Goal: Information Seeking & Learning: Find specific fact

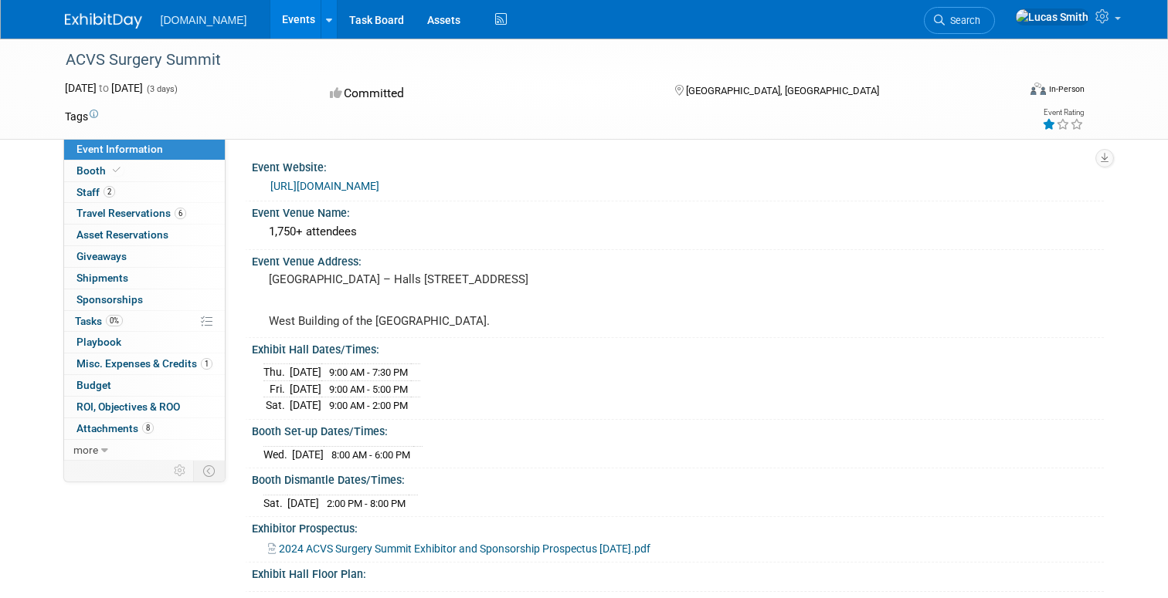
click at [276, 23] on link "Events" at bounding box center [298, 19] width 56 height 39
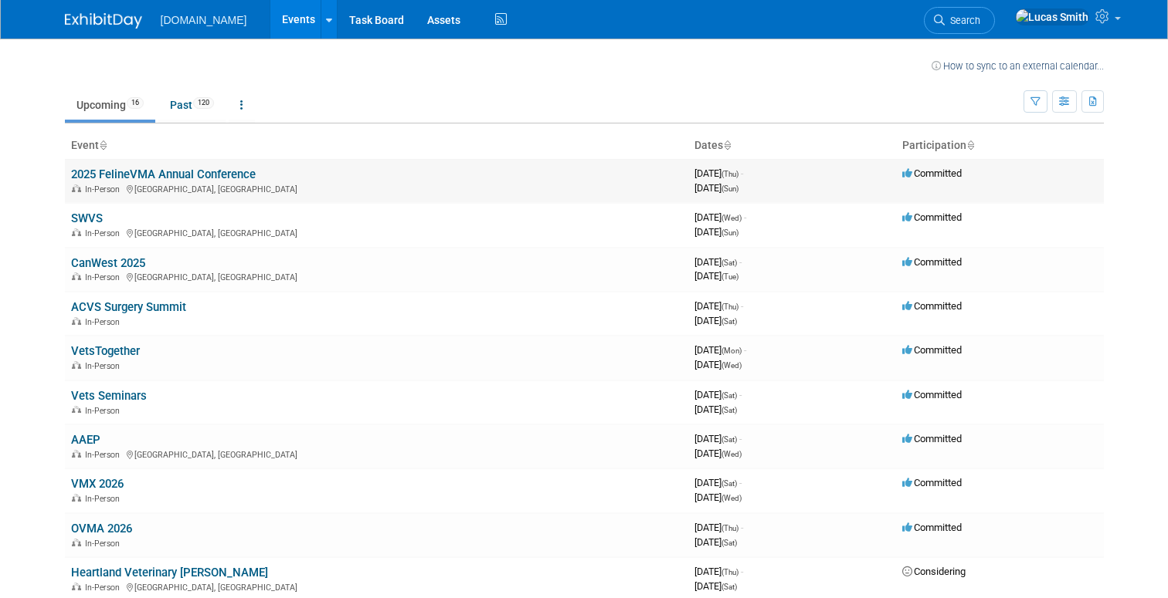
click at [116, 182] on div "In-Person Portland, OR" at bounding box center [376, 188] width 611 height 12
click at [124, 170] on link "2025 FelineVMA Annual Conference" at bounding box center [163, 175] width 185 height 14
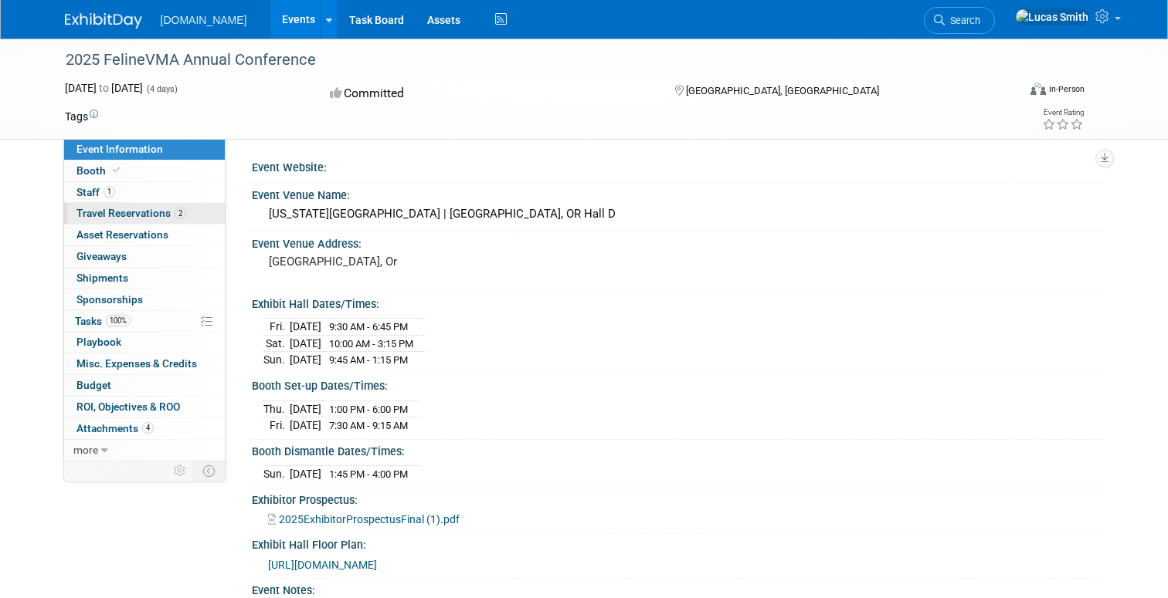
click at [125, 220] on link "2 Travel Reservations 2" at bounding box center [144, 213] width 161 height 21
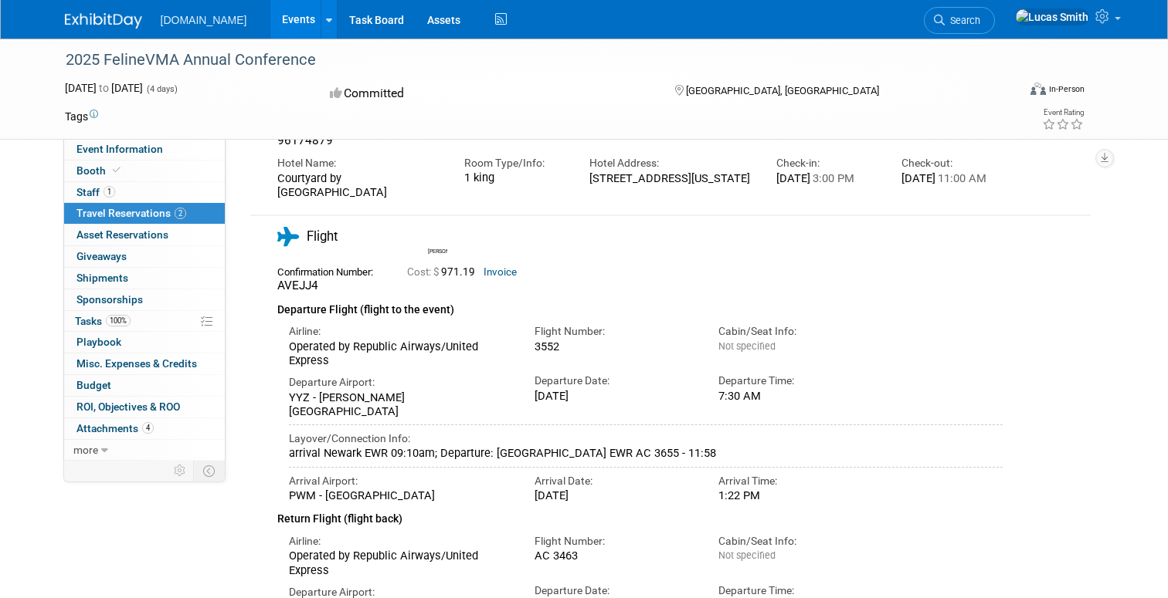
scroll to position [232, 0]
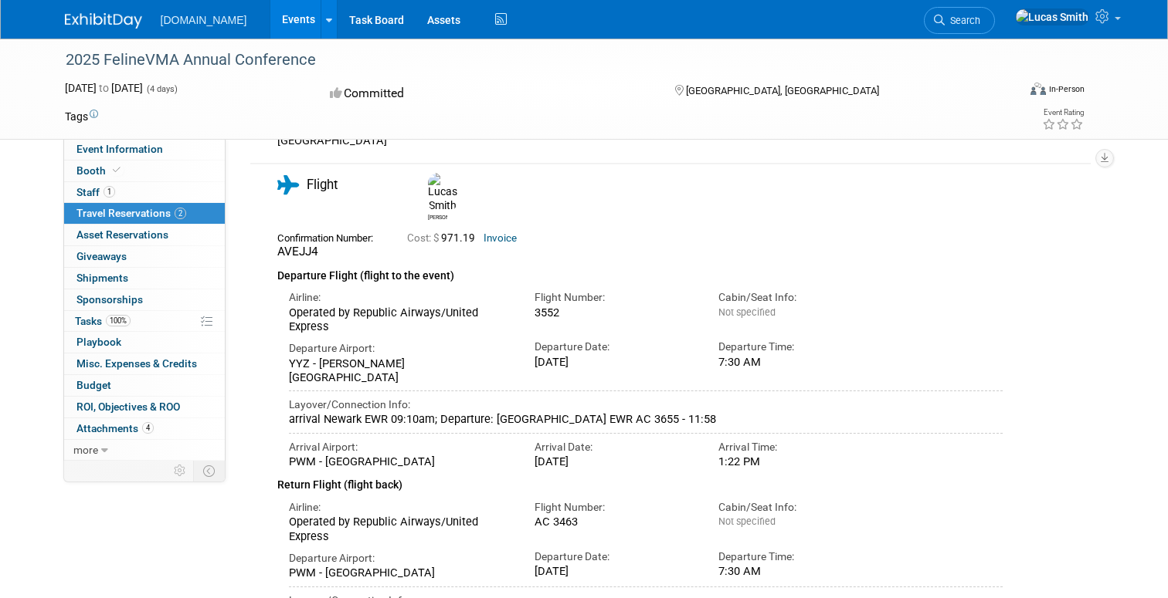
click at [1043, 65] on div "2025 FelineVMA Annual Conference" at bounding box center [574, 60] width 1043 height 42
drag, startPoint x: 354, startPoint y: 290, endPoint x: 283, endPoint y: 280, distance: 71.0
click at [283, 284] on div "Airline: Operated by Republic Airways/United Express" at bounding box center [400, 308] width 246 height 49
copy div "Operated by Republic Airways/United Express"
click at [361, 306] on div "Operated by Republic Airways/United Express" at bounding box center [400, 320] width 222 height 29
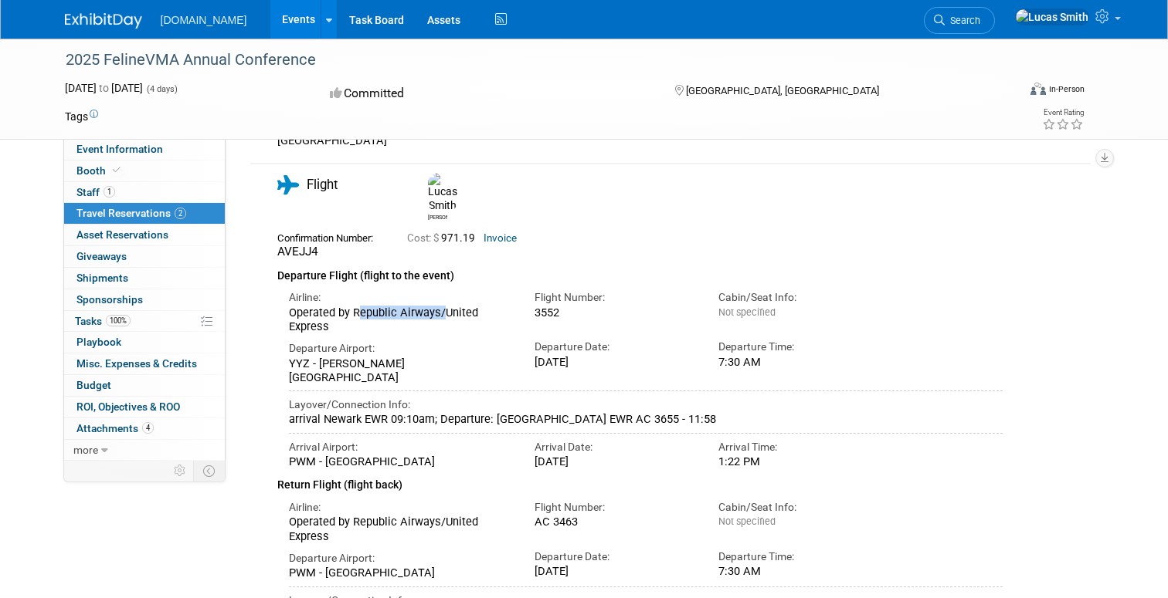
drag, startPoint x: 439, startPoint y: 276, endPoint x: 353, endPoint y: 275, distance: 85.7
click at [353, 306] on div "Operated by Republic Airways/United Express" at bounding box center [400, 320] width 222 height 29
copy div "Republic Airways"
click at [317, 290] on div "Airline:" at bounding box center [400, 297] width 222 height 15
drag, startPoint x: 341, startPoint y: 290, endPoint x: 284, endPoint y: 268, distance: 61.1
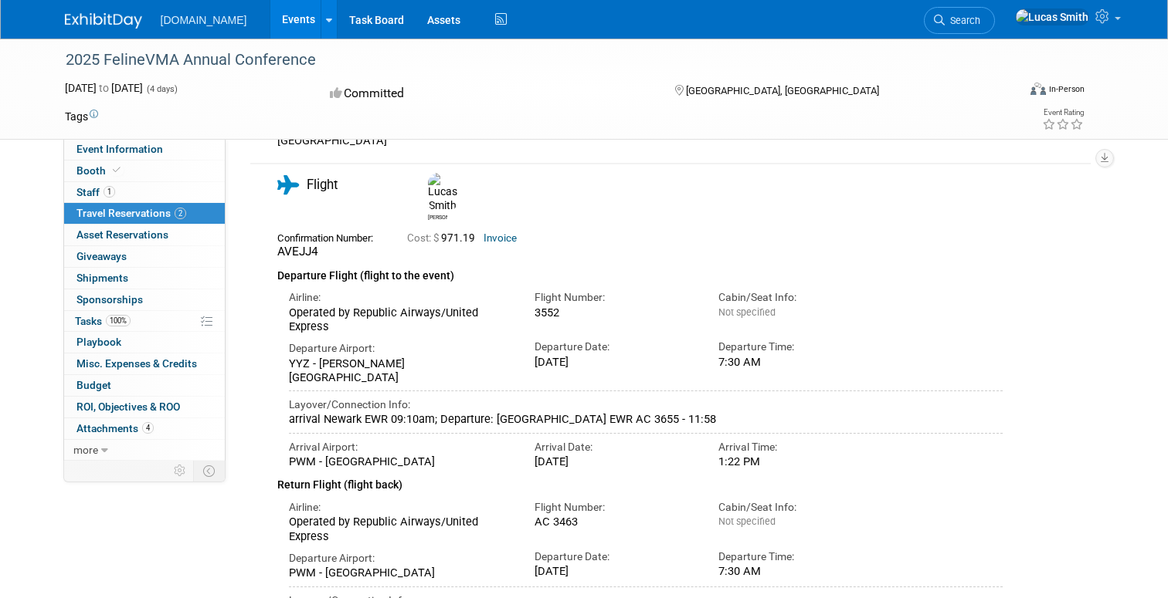
click at [284, 284] on div "Airline: Operated by Republic Airways/United Express" at bounding box center [400, 308] width 246 height 49
copy div "Airline: Operated by Republic Airways/United Express"
click at [301, 245] on span "AVEJJ4" at bounding box center [297, 252] width 41 height 14
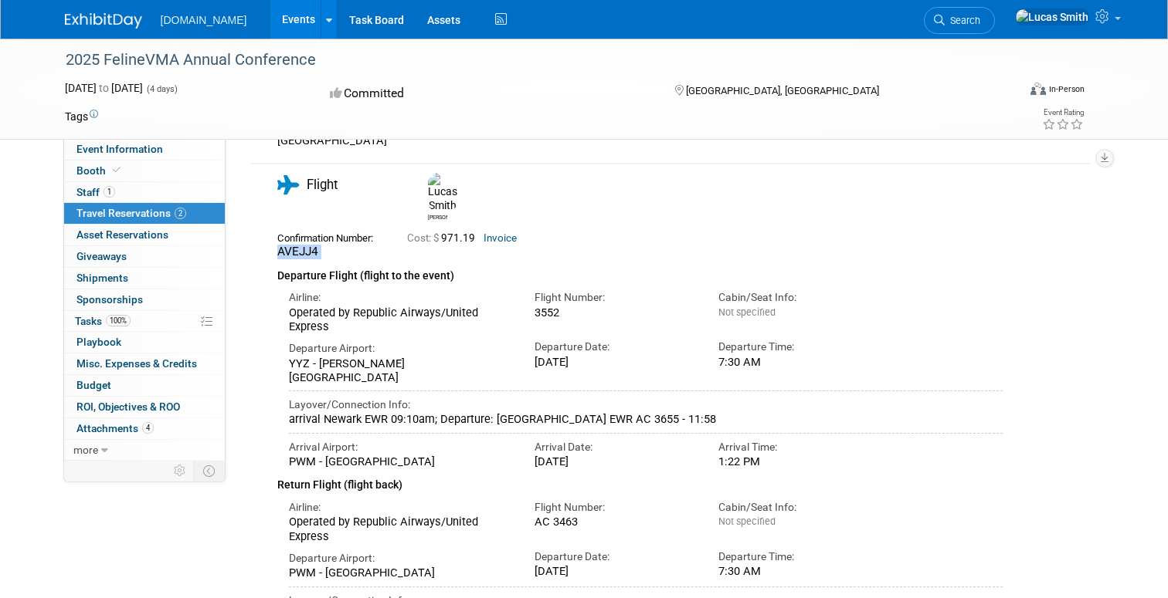
copy div "AVEJJ4"
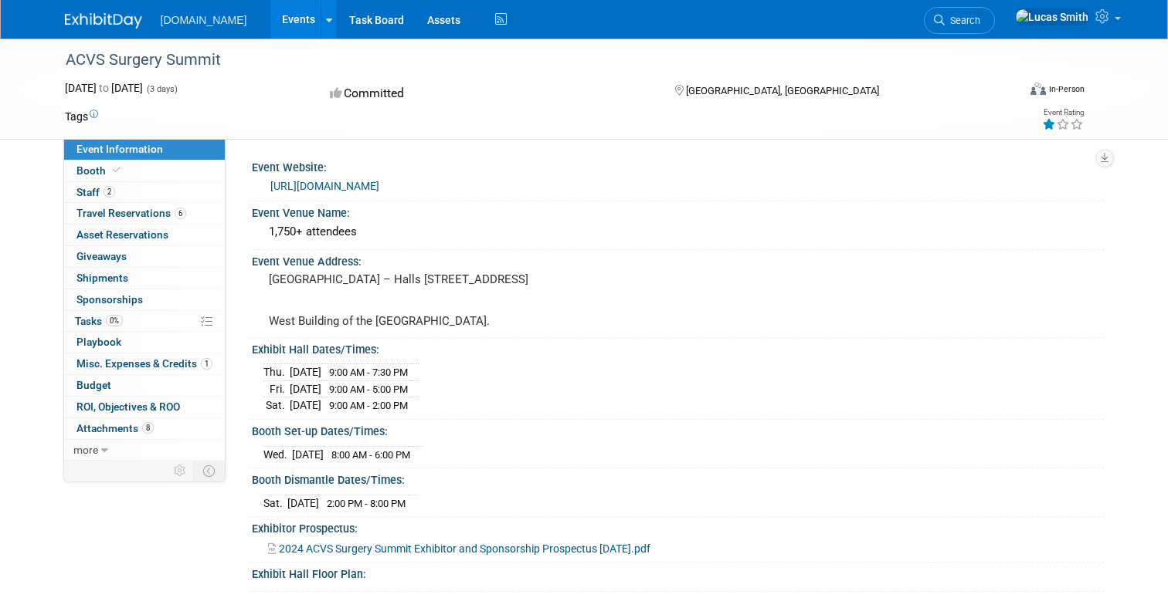
click at [270, 14] on link "Events" at bounding box center [298, 19] width 56 height 39
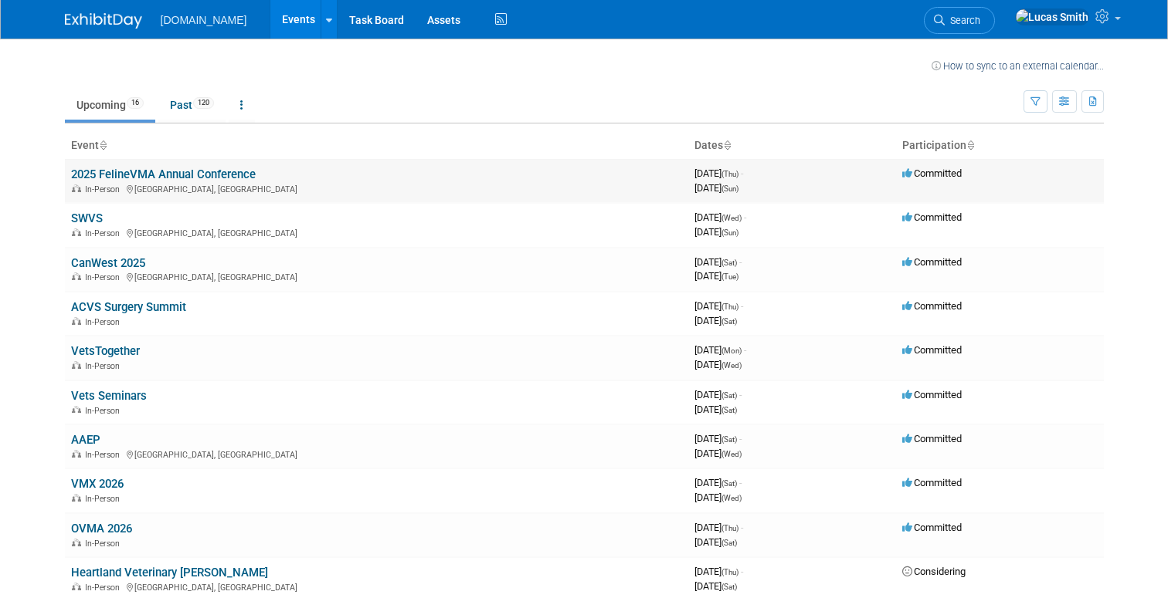
click at [185, 172] on link "2025 FelineVMA Annual Conference" at bounding box center [163, 175] width 185 height 14
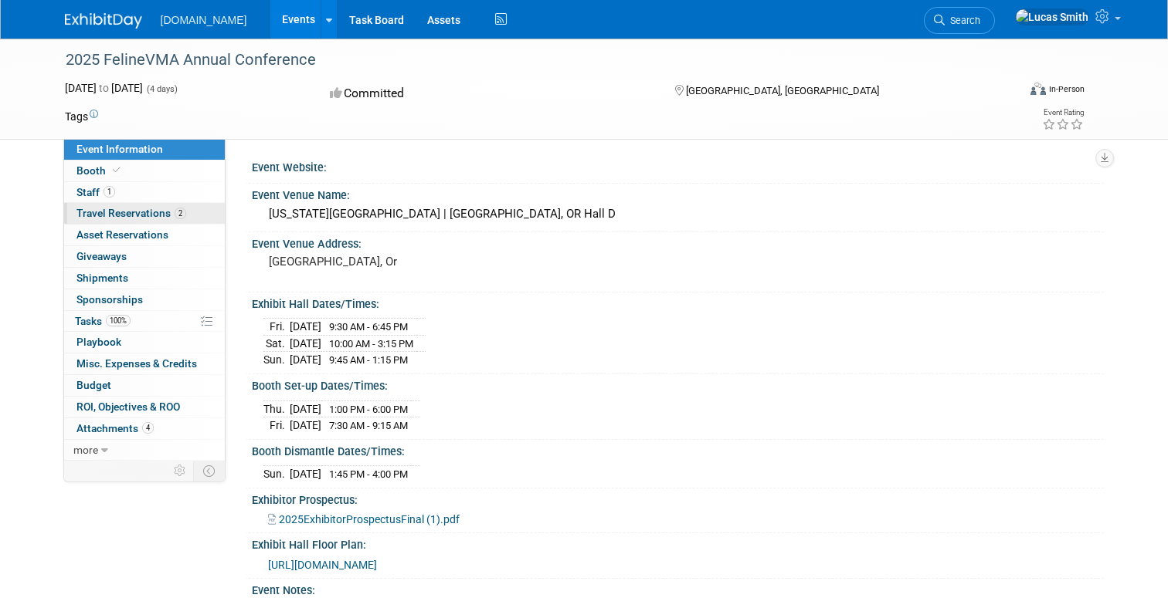
click at [165, 214] on span "Travel Reservations 2" at bounding box center [131, 213] width 110 height 12
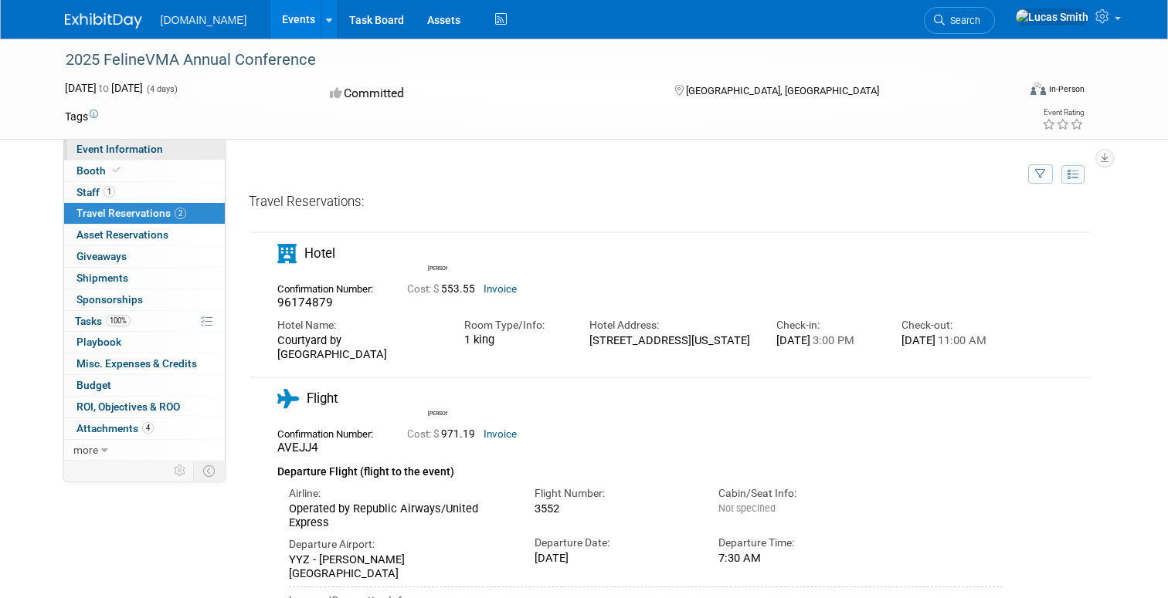
click at [142, 146] on span "Event Information" at bounding box center [119, 149] width 86 height 12
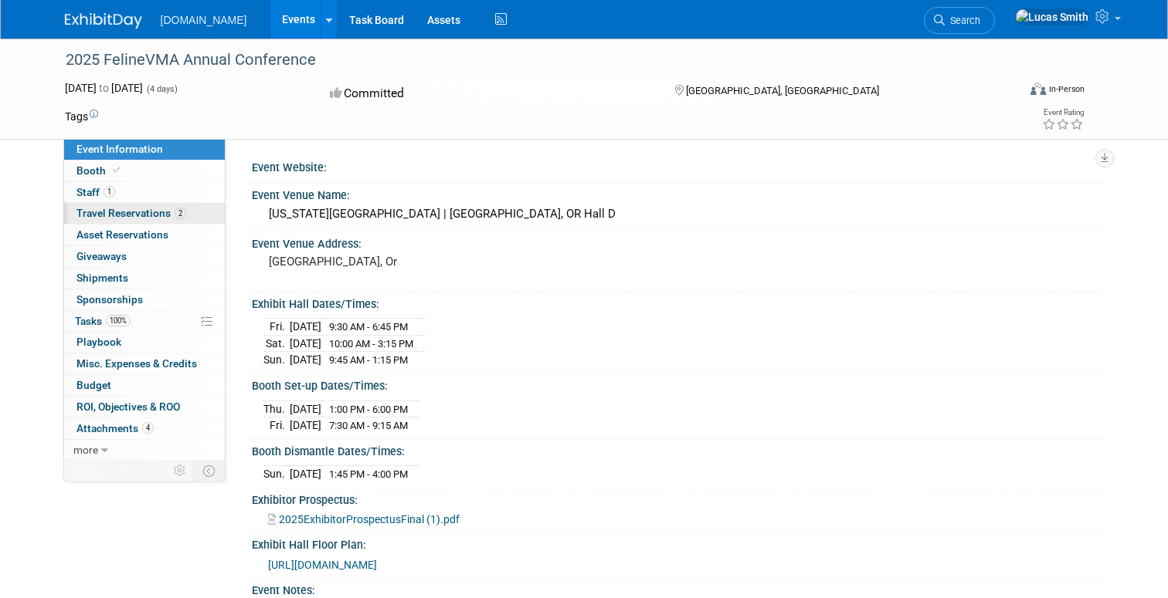
click at [158, 219] on span "Travel Reservations 2" at bounding box center [131, 213] width 110 height 12
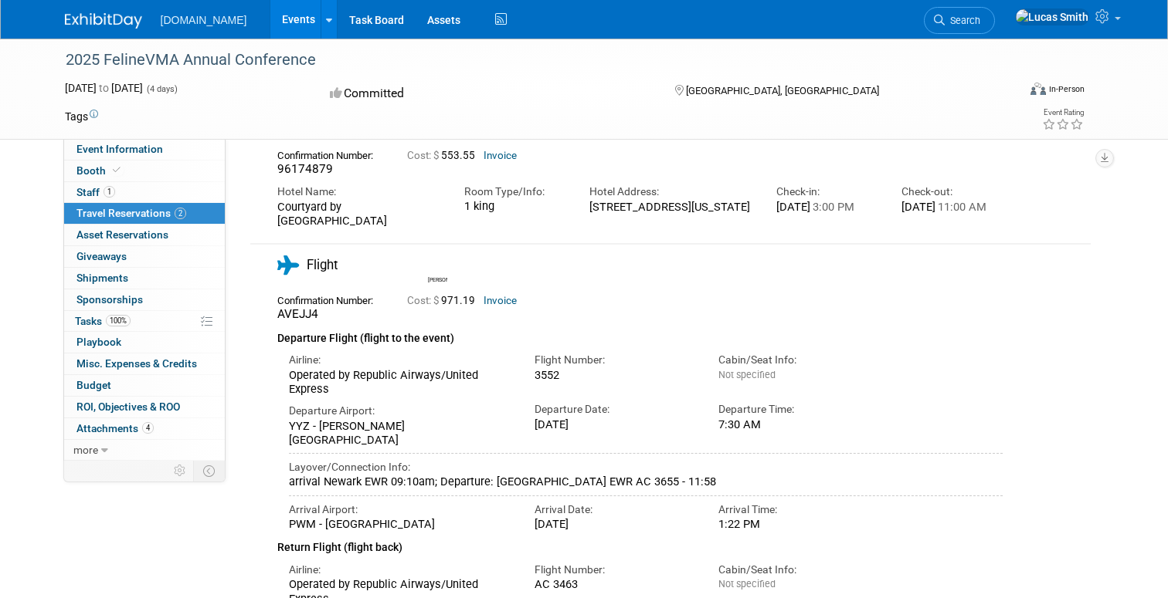
scroll to position [133, 0]
click at [483, 387] on div "Operated by Republic Airways/United Express" at bounding box center [400, 383] width 222 height 29
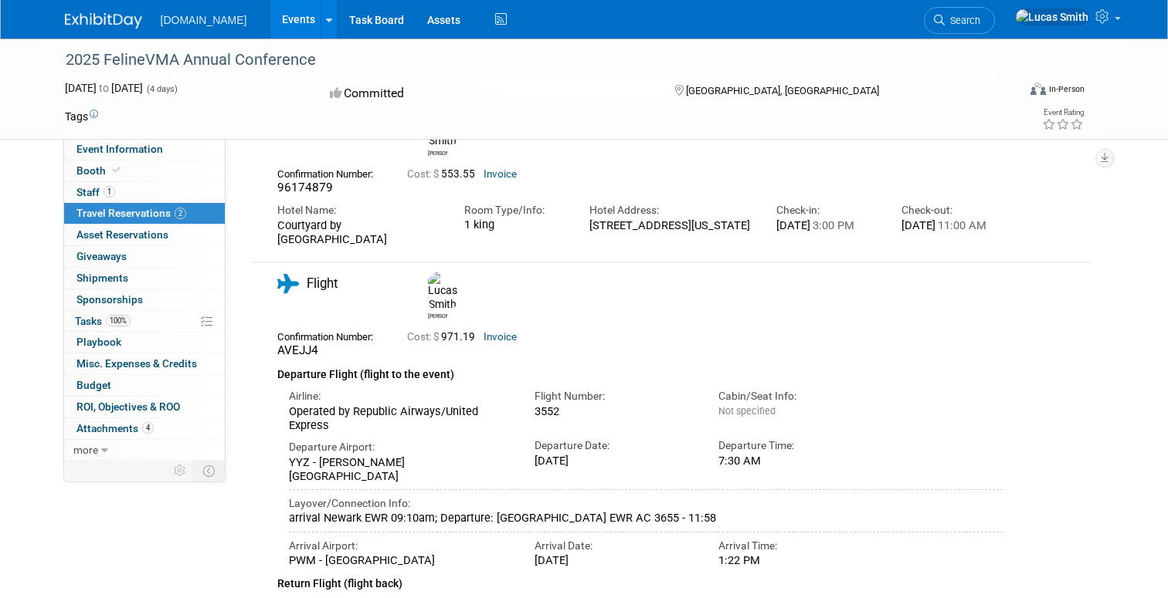
drag, startPoint x: 594, startPoint y: 389, endPoint x: 280, endPoint y: 358, distance: 315.1
click at [280, 383] on div "Airline: Operated by Republic Airways/United Express Flight Number: 3552 Cabin/…" at bounding box center [645, 407] width 737 height 49
copy div "Airline: Operated by Republic Airways/United Express Flight Number: 3552"
